Goal: Task Accomplishment & Management: Use online tool/utility

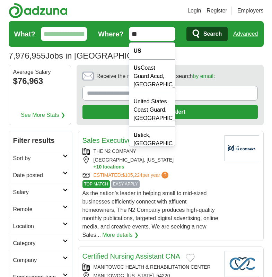
drag, startPoint x: 143, startPoint y: 33, endPoint x: 119, endPoint y: 37, distance: 24.5
click at [119, 37] on form "What? Where? ** Search Advanced" at bounding box center [136, 34] width 255 height 26
click at [144, 53] on div "US" at bounding box center [152, 51] width 46 height 17
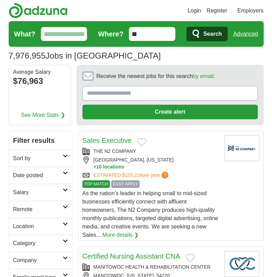
click at [84, 35] on input "What?" at bounding box center [64, 34] width 46 height 14
click at [206, 36] on span "Search" at bounding box center [212, 34] width 18 height 14
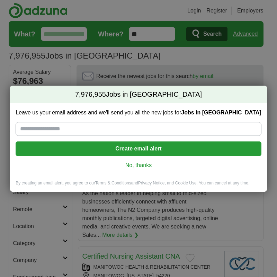
click at [139, 165] on link "No, thanks" at bounding box center [138, 165] width 234 height 8
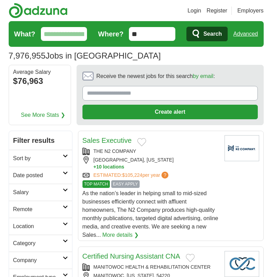
click at [65, 154] on link "Sort by" at bounding box center [40, 158] width 63 height 17
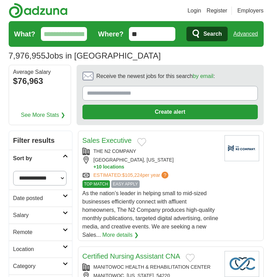
click at [65, 154] on link "Sort by" at bounding box center [40, 158] width 63 height 17
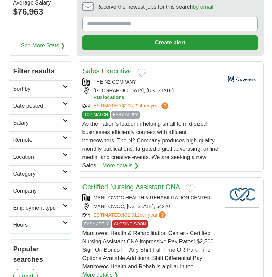
scroll to position [35, 0]
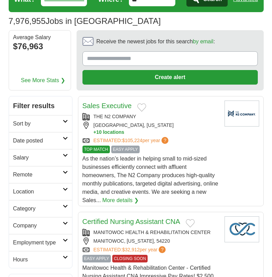
click at [52, 192] on h2 "Location" at bounding box center [37, 191] width 49 height 8
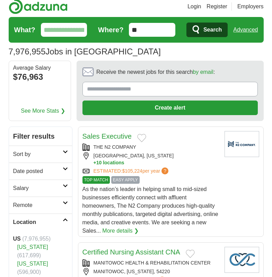
scroll to position [0, 0]
